Goal: Transaction & Acquisition: Book appointment/travel/reservation

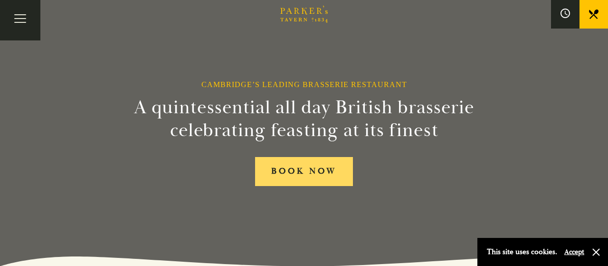
click at [297, 169] on link "BOOK NOW" at bounding box center [304, 171] width 98 height 29
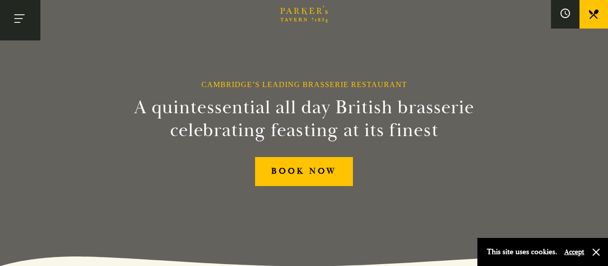
click at [21, 18] on button "Toggle navigation" at bounding box center [20, 20] width 40 height 40
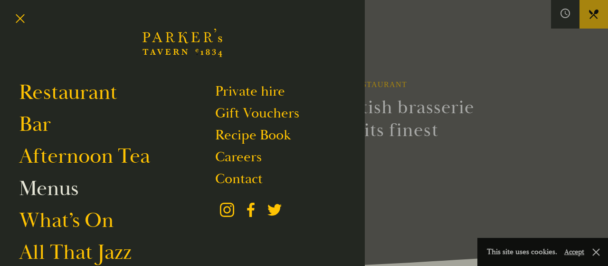
click at [56, 184] on link "Menus" at bounding box center [48, 188] width 59 height 27
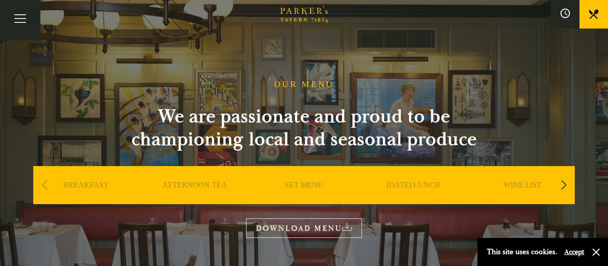
click at [425, 186] on link "SUNDAY LUNCH" at bounding box center [414, 199] width 54 height 38
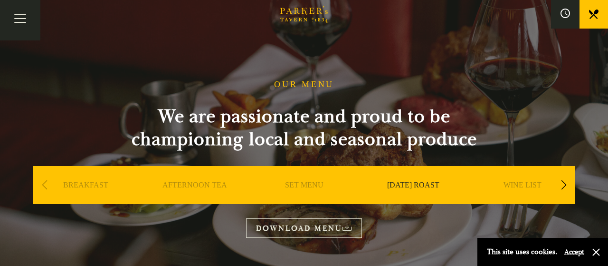
click at [425, 186] on link "SUNDAY ROAST" at bounding box center [413, 199] width 52 height 38
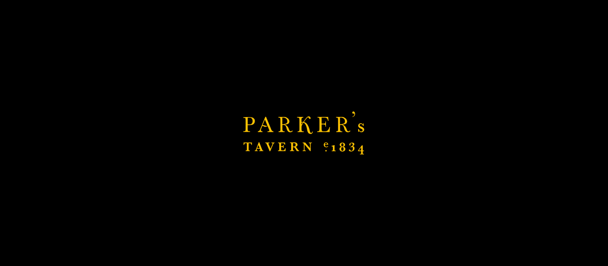
scroll to position [45, 0]
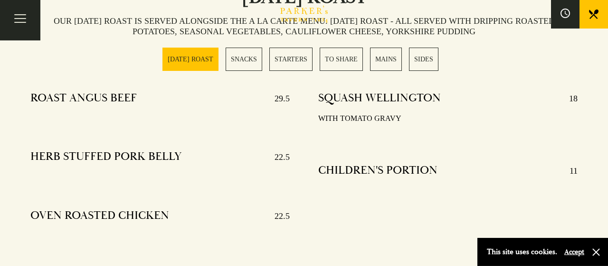
scroll to position [383, 0]
